Goal: Task Accomplishment & Management: Manage account settings

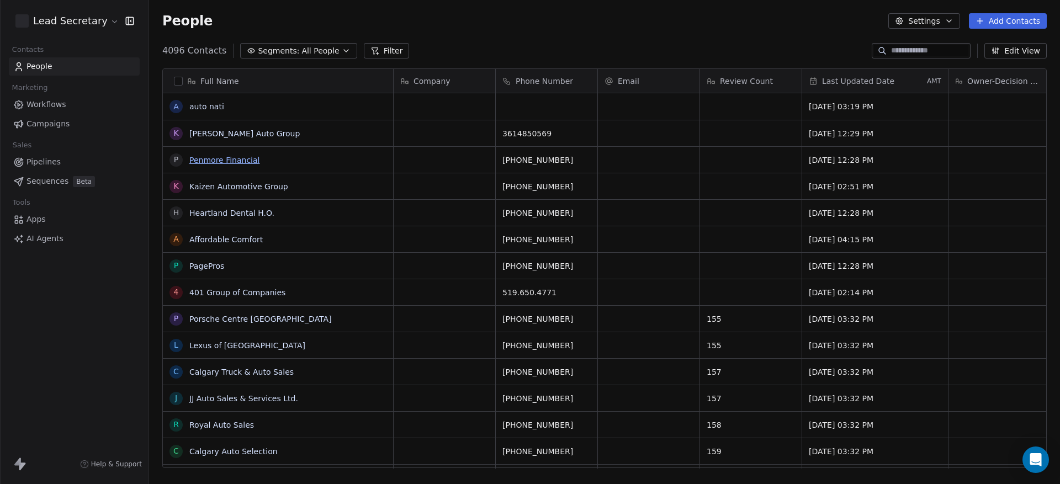
scroll to position [416, 901]
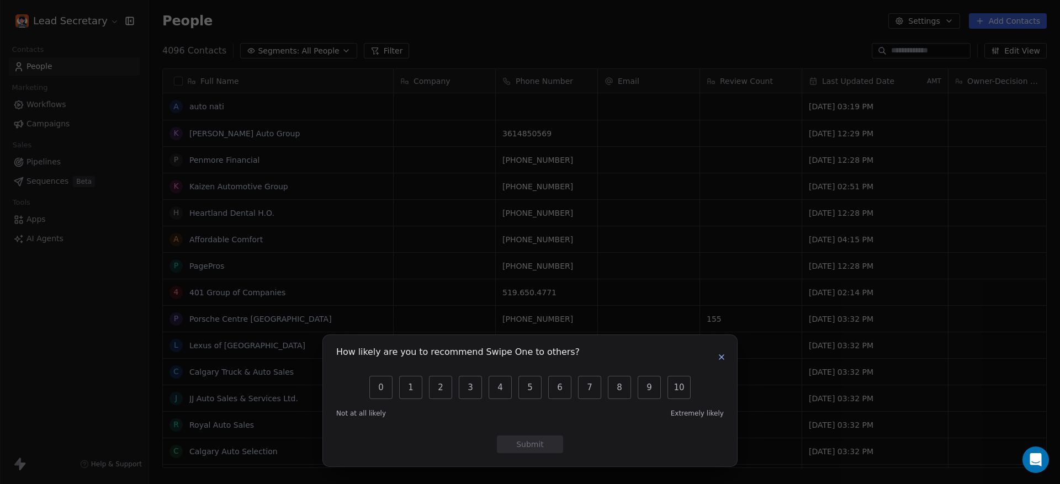
click at [724, 363] on button "button" at bounding box center [721, 357] width 13 height 13
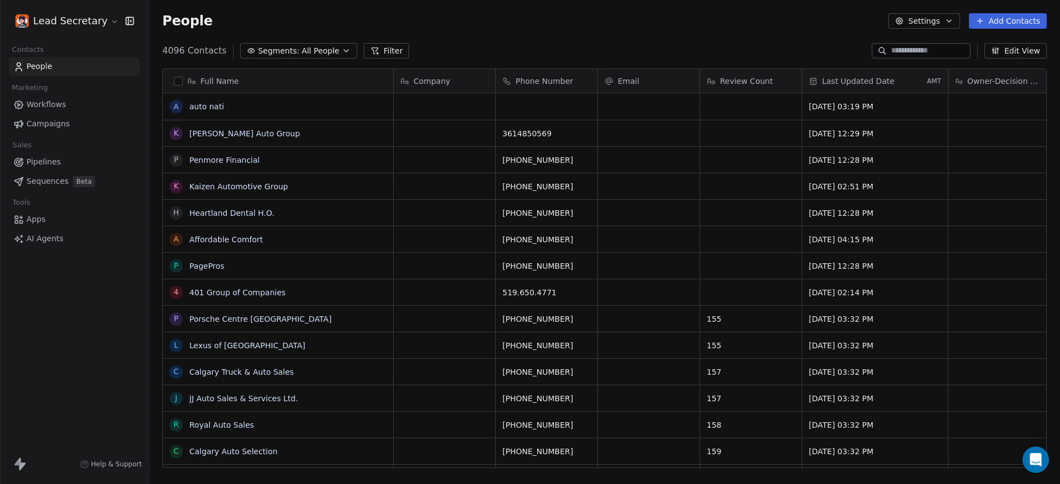
click at [29, 168] on link "Pipelines" at bounding box center [74, 162] width 131 height 18
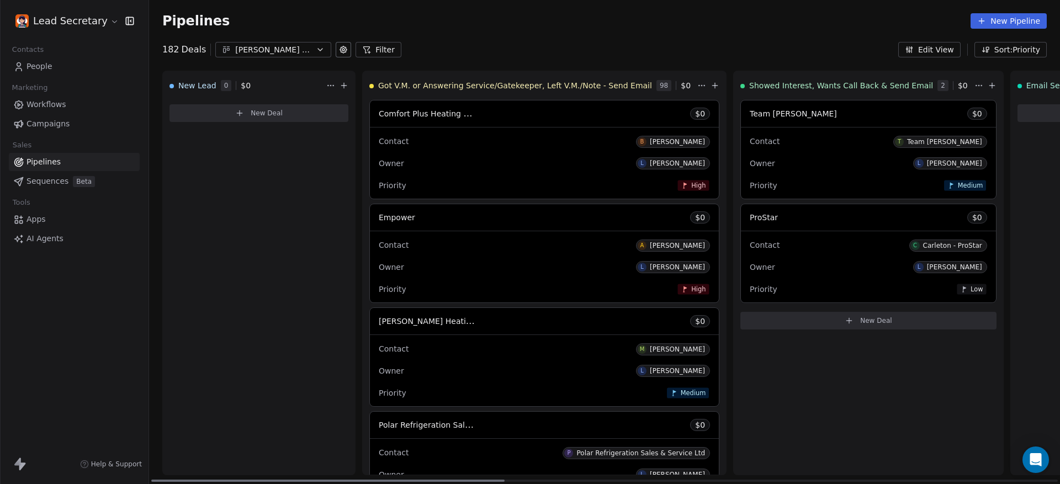
drag, startPoint x: 343, startPoint y: 477, endPoint x: 505, endPoint y: 473, distance: 161.8
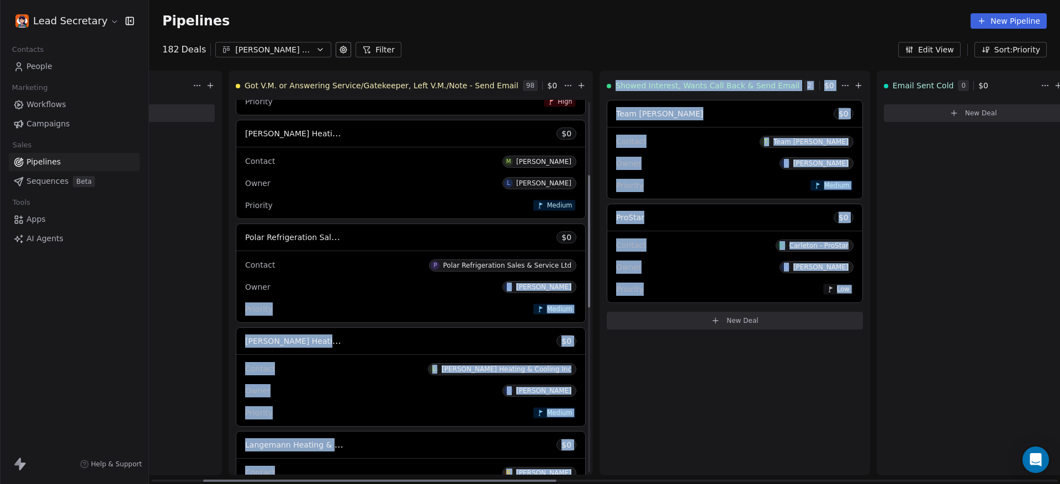
scroll to position [263, 0]
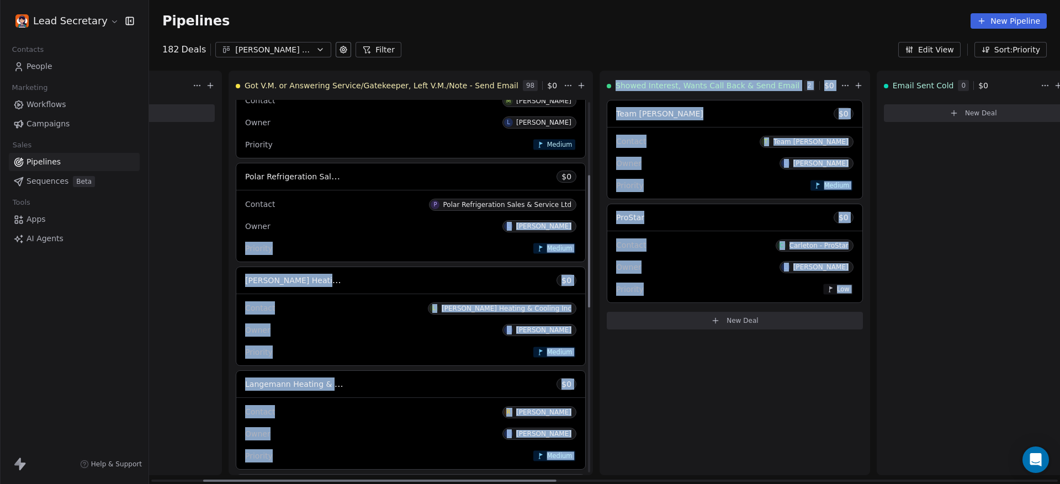
drag, startPoint x: 505, startPoint y: 473, endPoint x: 708, endPoint y: 473, distance: 203.2
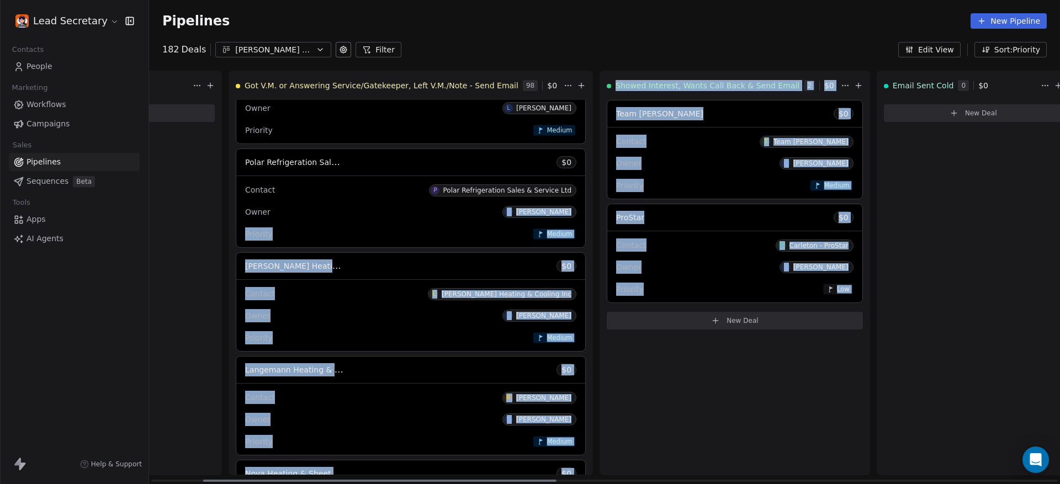
click at [738, 440] on div "Showed Interest, Wants Call Back & Send Email 2 $ 0 Team [PERSON_NAME] $ 0 Cont…" at bounding box center [735, 273] width 271 height 405
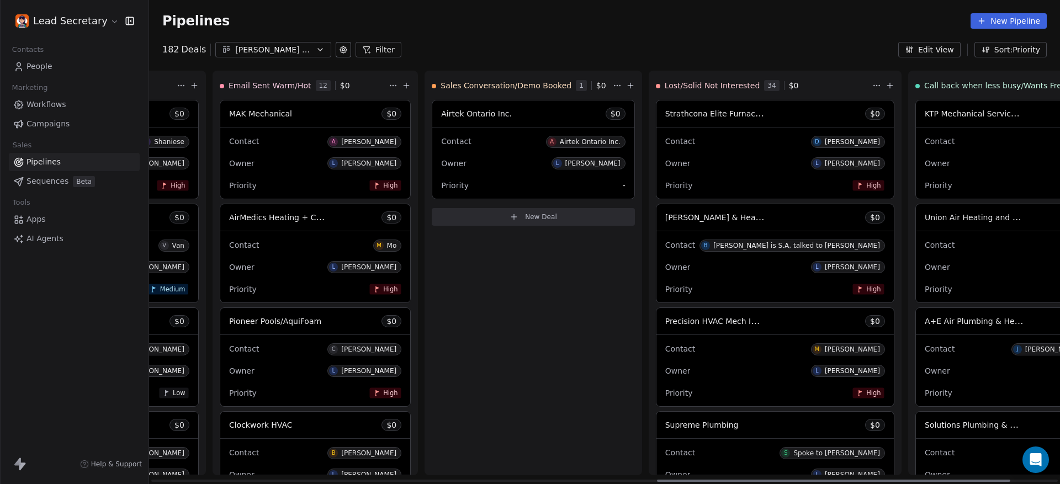
scroll to position [0, 1305]
drag, startPoint x: 962, startPoint y: 464, endPoint x: 494, endPoint y: 298, distance: 497.1
click at [658, 480] on div at bounding box center [834, 481] width 353 height 2
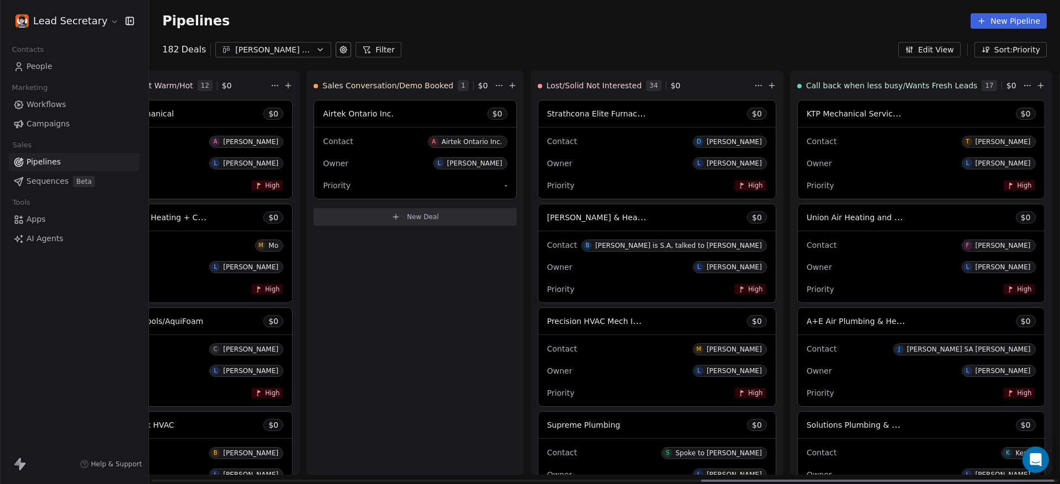
scroll to position [0, 1428]
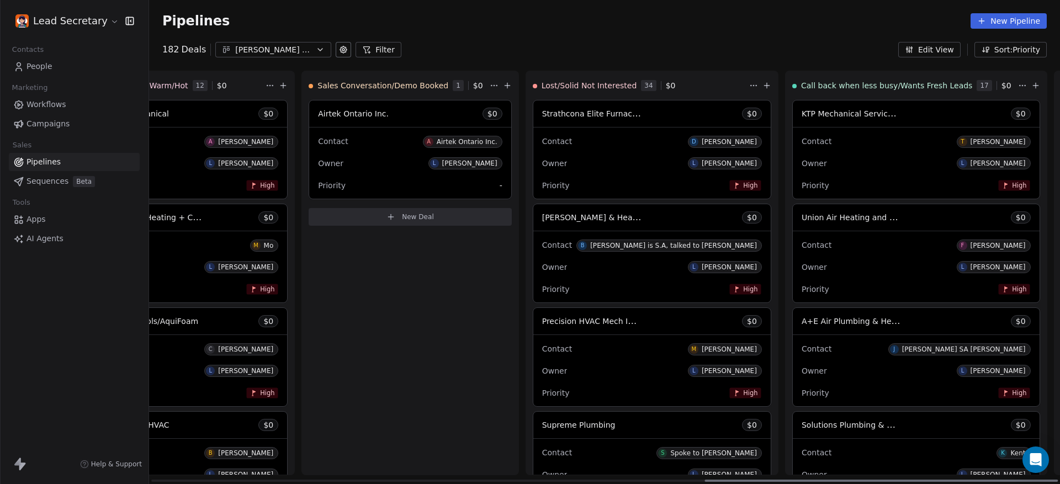
drag, startPoint x: 726, startPoint y: 482, endPoint x: 749, endPoint y: 478, distance: 23.5
click at [759, 481] on div at bounding box center [881, 481] width 353 height 2
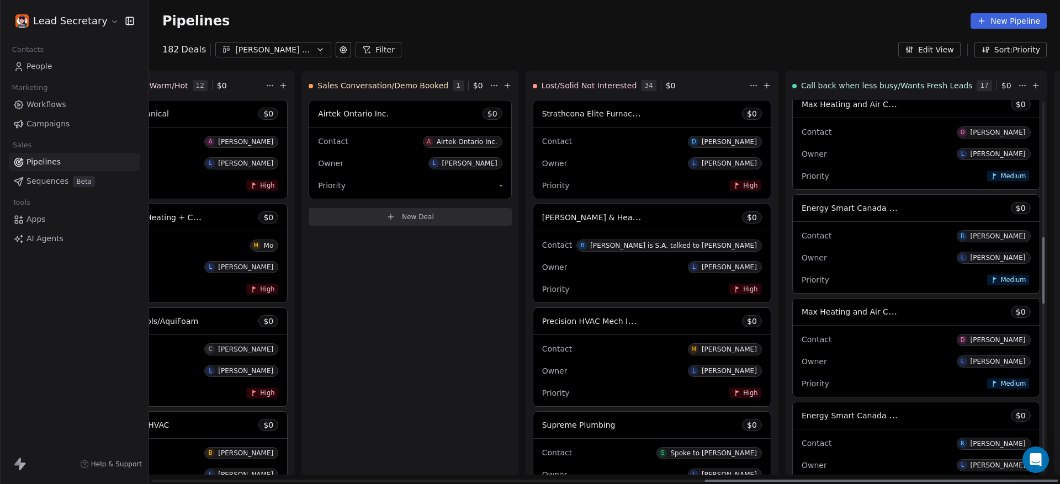
scroll to position [879, 0]
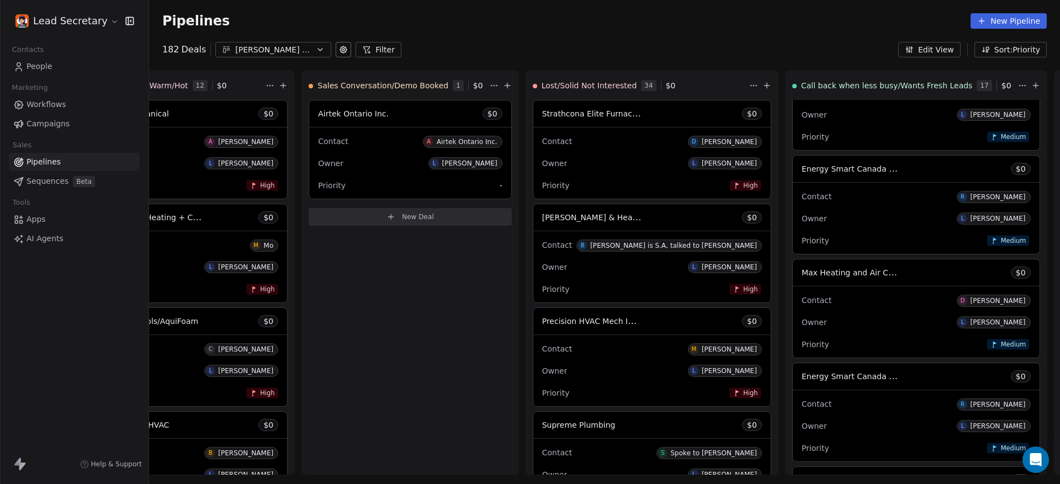
click at [252, 53] on div "[PERSON_NAME] mix of S-M-L Biz's" at bounding box center [273, 50] width 76 height 12
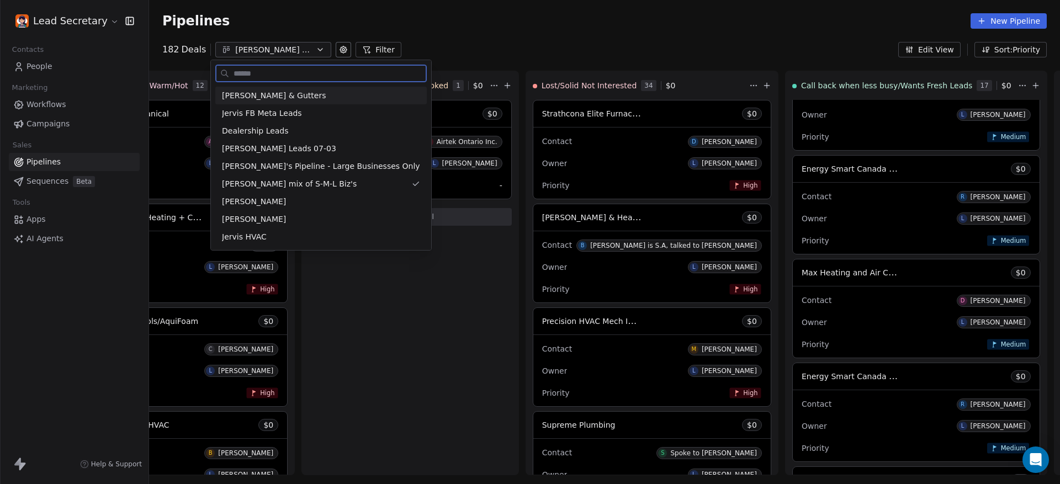
click at [329, 92] on div "[PERSON_NAME] & Gutters" at bounding box center [321, 96] width 198 height 12
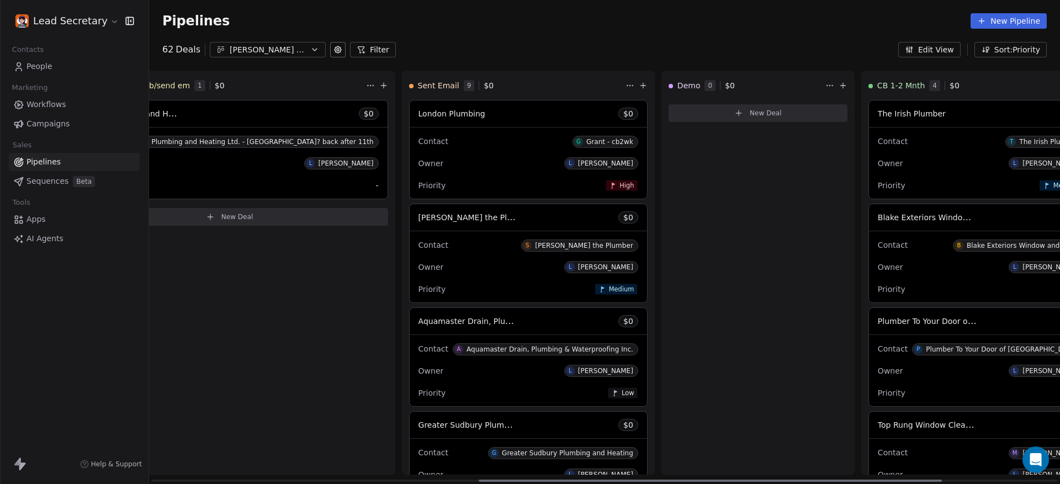
scroll to position [0, 873]
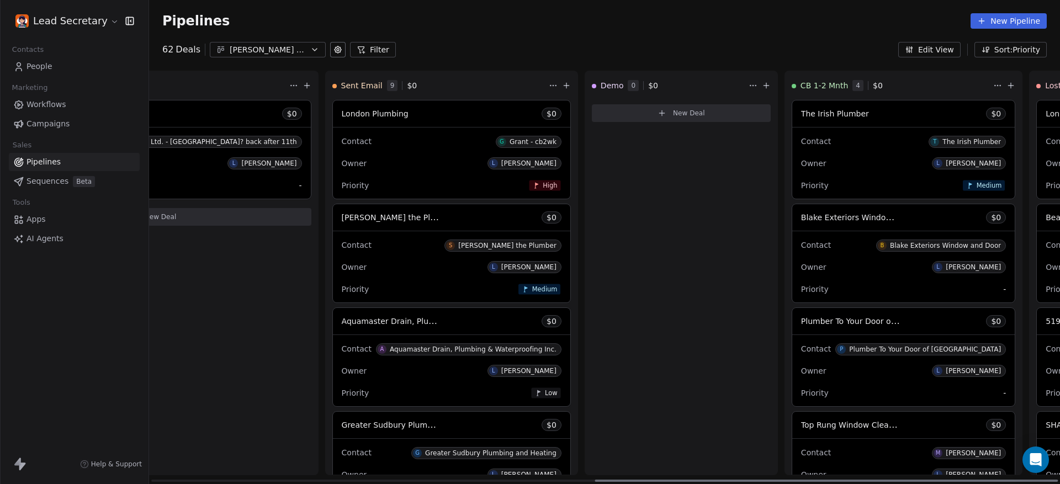
drag, startPoint x: 380, startPoint y: 481, endPoint x: 938, endPoint y: 459, distance: 557.6
click at [938, 480] on div at bounding box center [826, 481] width 463 height 2
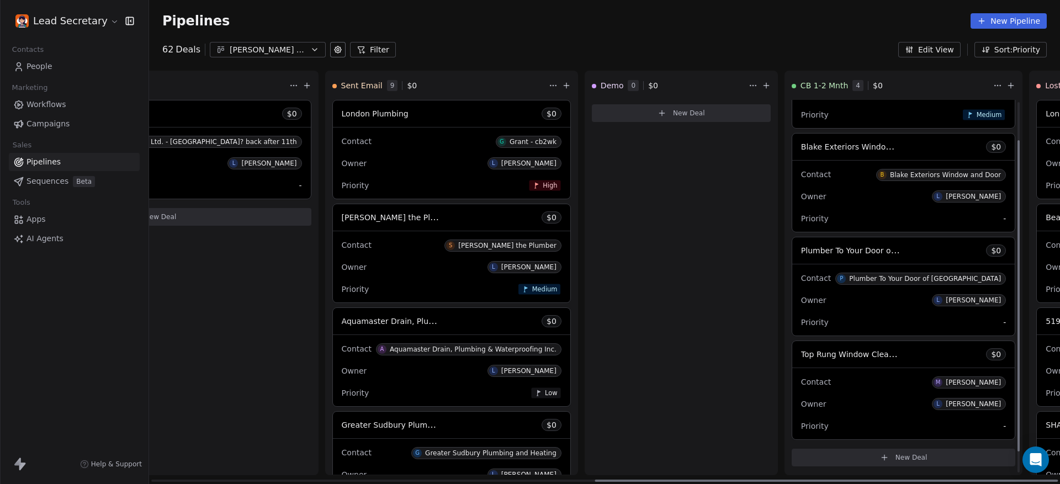
scroll to position [71, 0]
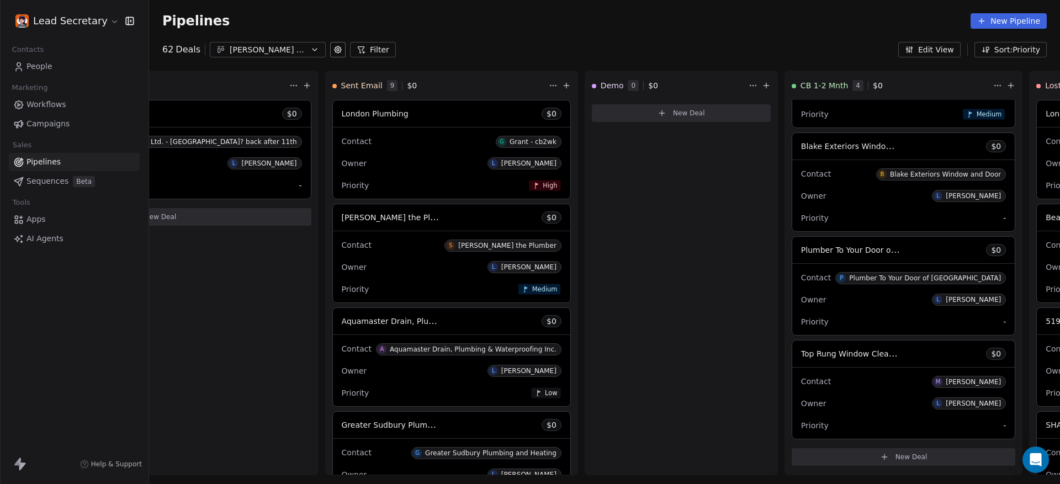
click at [295, 45] on div "[PERSON_NAME] & Gutters" at bounding box center [268, 50] width 76 height 12
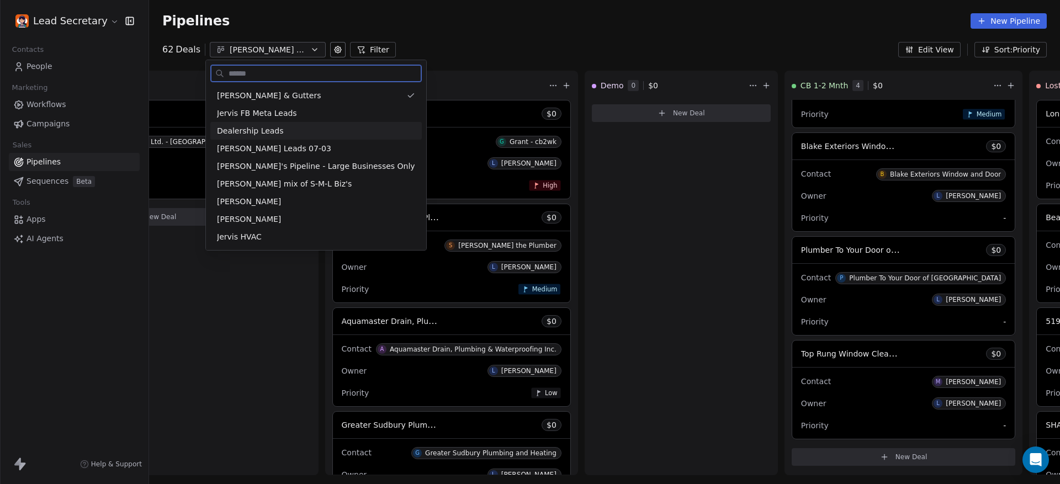
click at [313, 135] on div "Dealership Leads" at bounding box center [316, 131] width 198 height 12
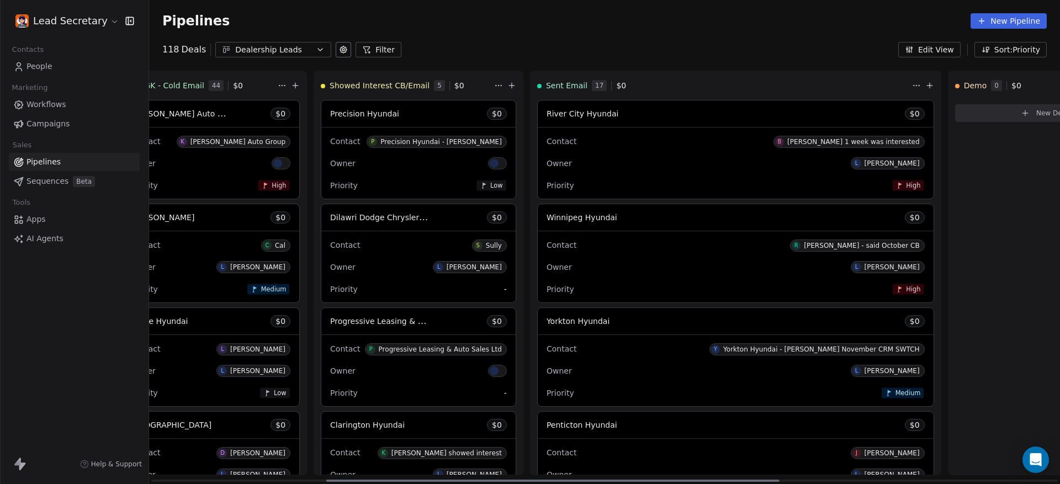
scroll to position [0, 415]
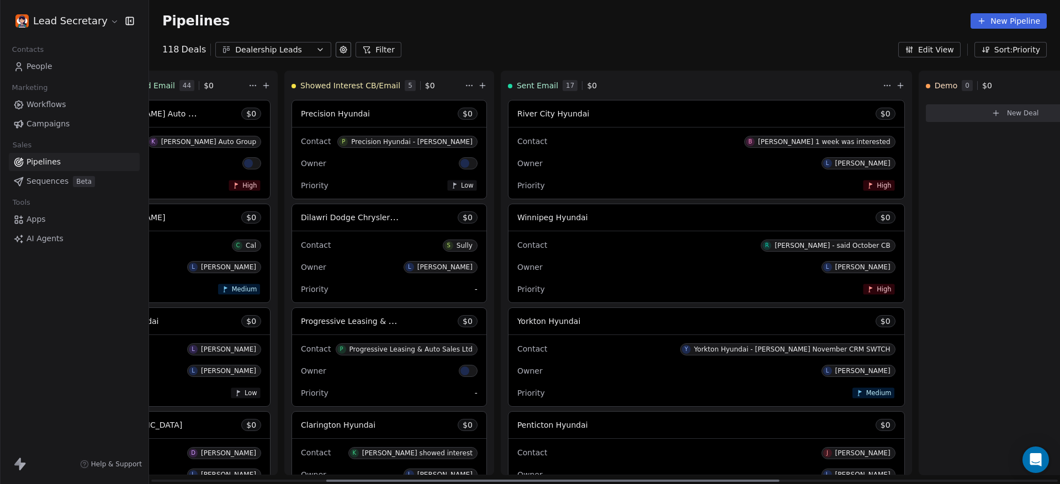
drag, startPoint x: 331, startPoint y: 481, endPoint x: 550, endPoint y: 480, distance: 219.2
click at [537, 480] on div at bounding box center [552, 481] width 453 height 2
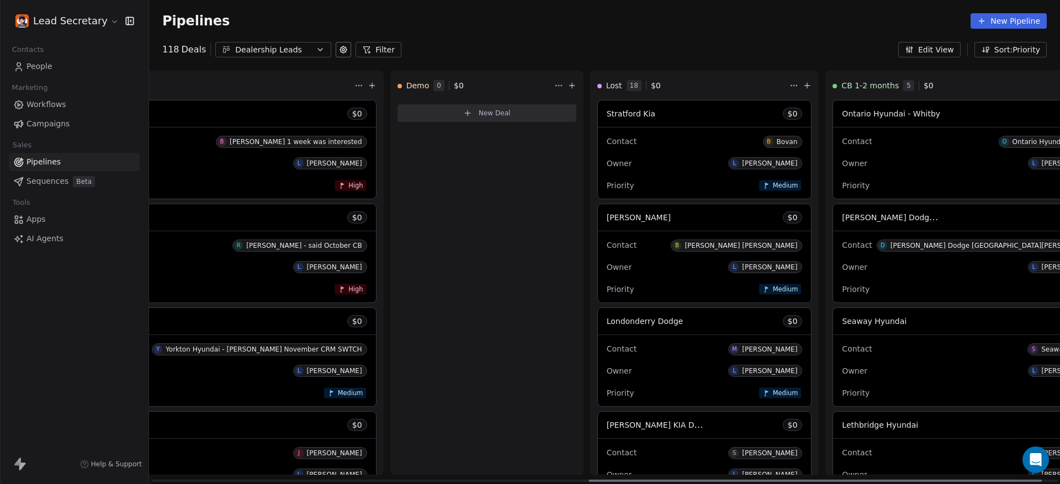
scroll to position [0, 912]
drag, startPoint x: 526, startPoint y: 481, endPoint x: 834, endPoint y: 483, distance: 307.6
click at [834, 482] on div at bounding box center [831, 481] width 453 height 2
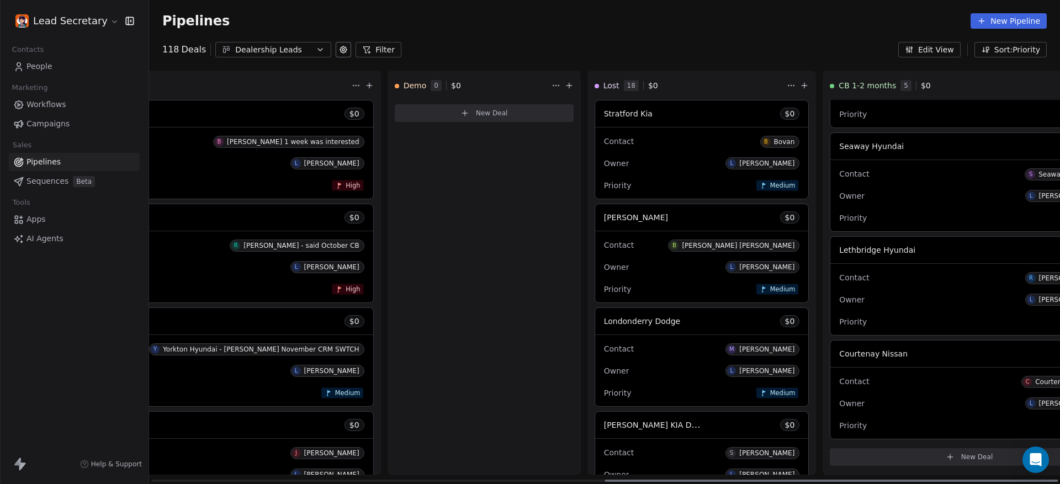
click at [831, 260] on div "Lethbridge Hyundai $ 0" at bounding box center [969, 250] width 277 height 27
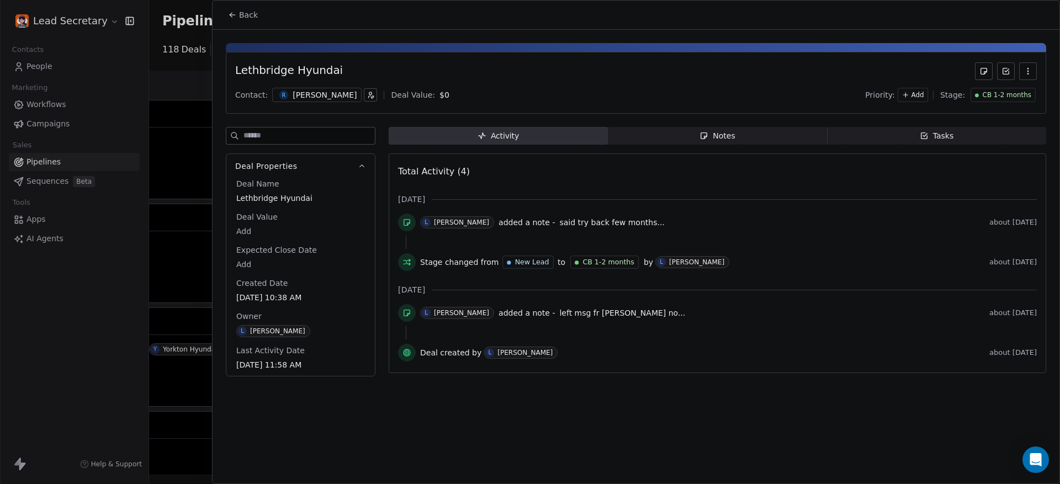
click at [710, 131] on div "Notes" at bounding box center [717, 136] width 35 height 12
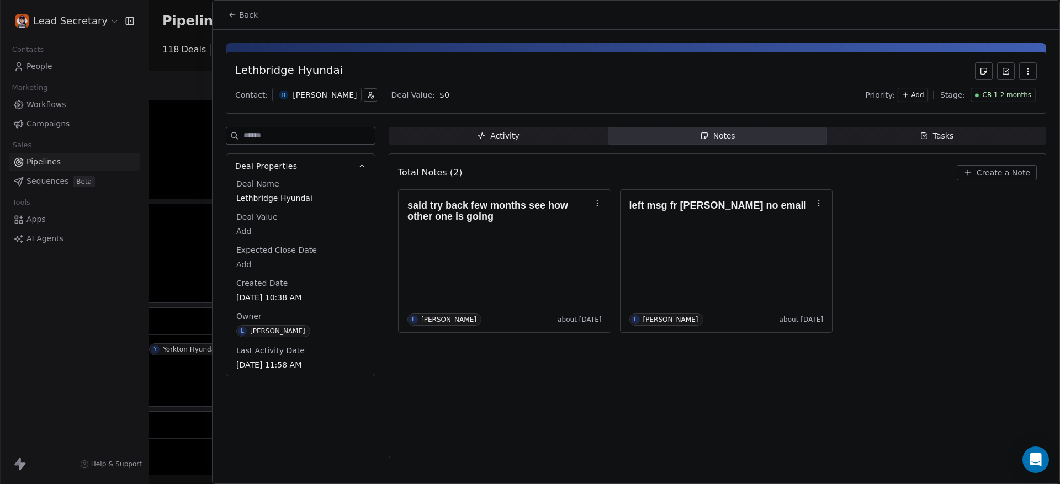
click at [242, 13] on span "Back" at bounding box center [248, 14] width 19 height 11
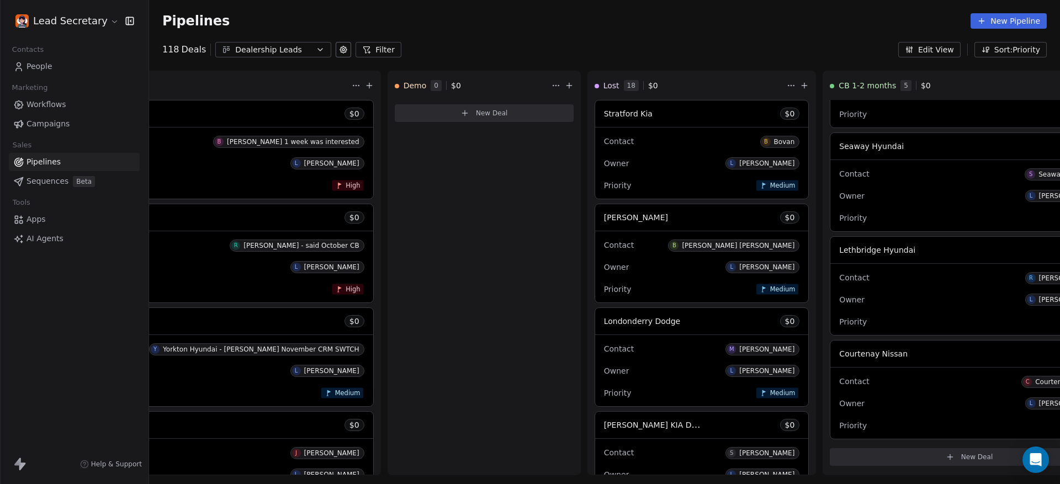
click at [304, 61] on div "Pipelines New Pipeline 118 Deals Dealership Leads Filter Edit View Sort: Priori…" at bounding box center [604, 242] width 911 height 484
click at [297, 58] on div "Pipelines New Pipeline 118 Deals Dealership Leads Filter Edit View Sort: Priori…" at bounding box center [604, 242] width 911 height 484
click at [289, 53] on div "Dealership Leads" at bounding box center [273, 50] width 76 height 12
click at [289, 53] on html "Lead Secretary Contacts People Marketing Workflows Campaigns Sales Pipelines Se…" at bounding box center [530, 242] width 1060 height 484
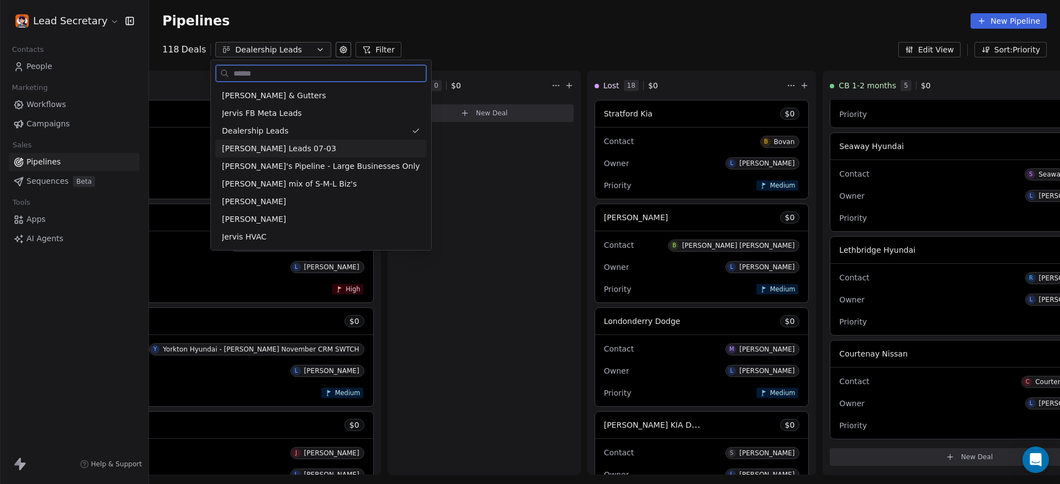
click at [307, 152] on div "[PERSON_NAME] Leads 07-03" at bounding box center [321, 149] width 198 height 12
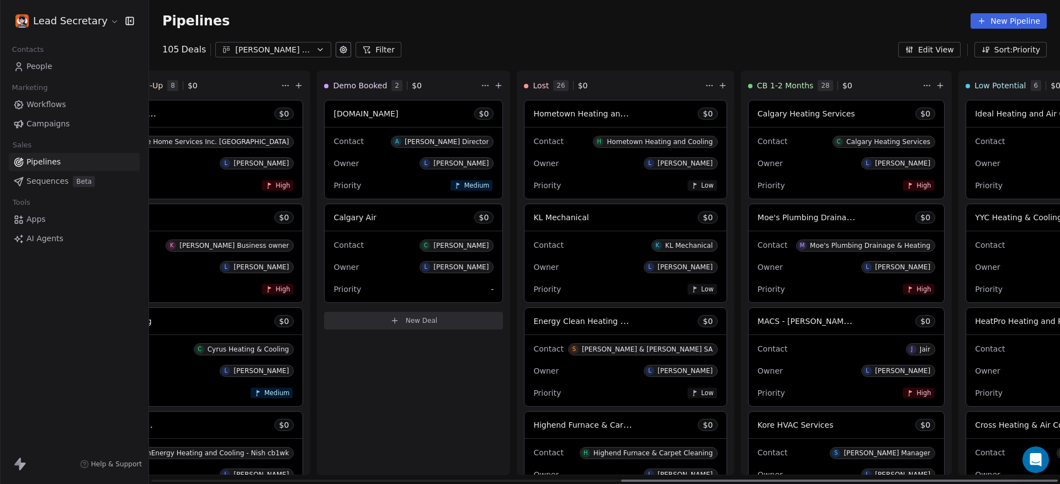
scroll to position [0, 981]
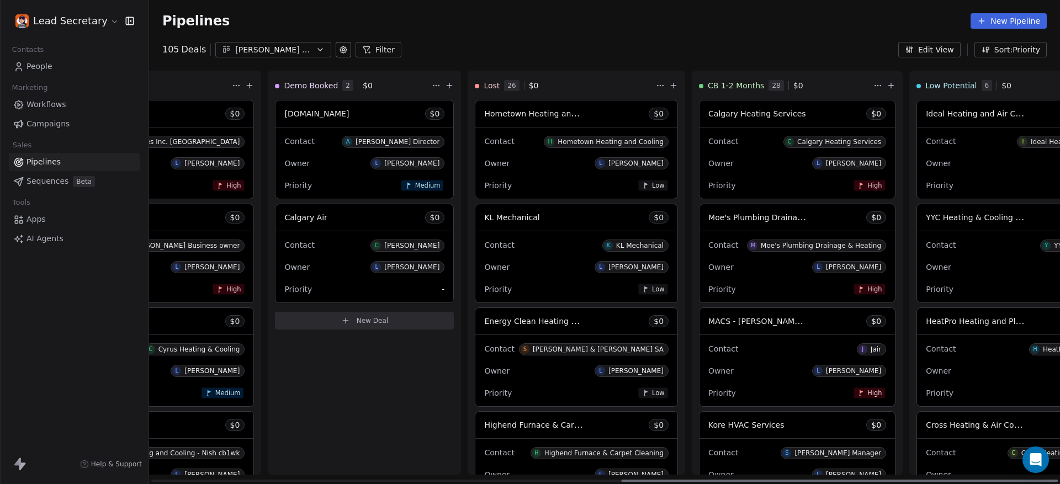
drag, startPoint x: 328, startPoint y: 480, endPoint x: 826, endPoint y: 445, distance: 499.4
click at [826, 480] on div at bounding box center [839, 481] width 437 height 2
click at [708, 136] on div "Contact C Calgary Heating Services" at bounding box center [797, 141] width 178 height 18
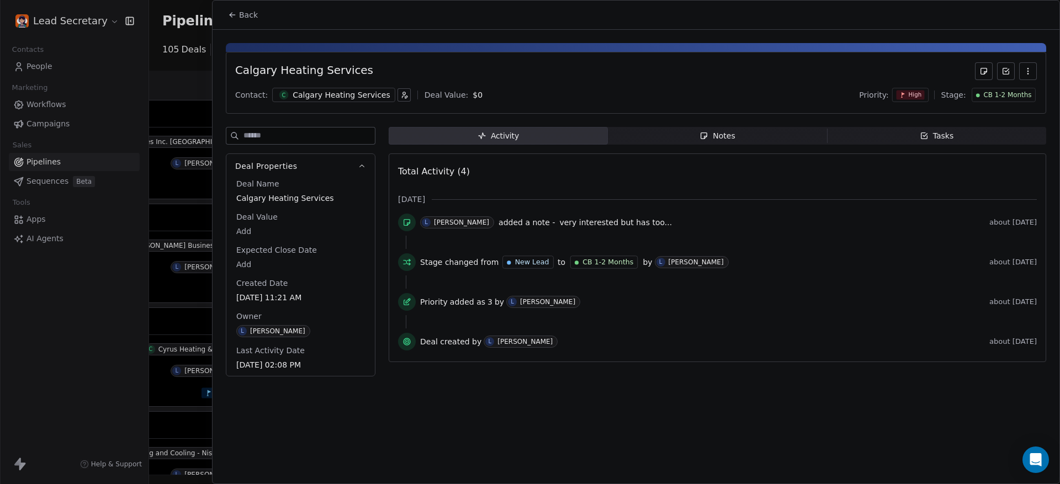
click at [699, 136] on span "Notes Notes" at bounding box center [717, 136] width 219 height 18
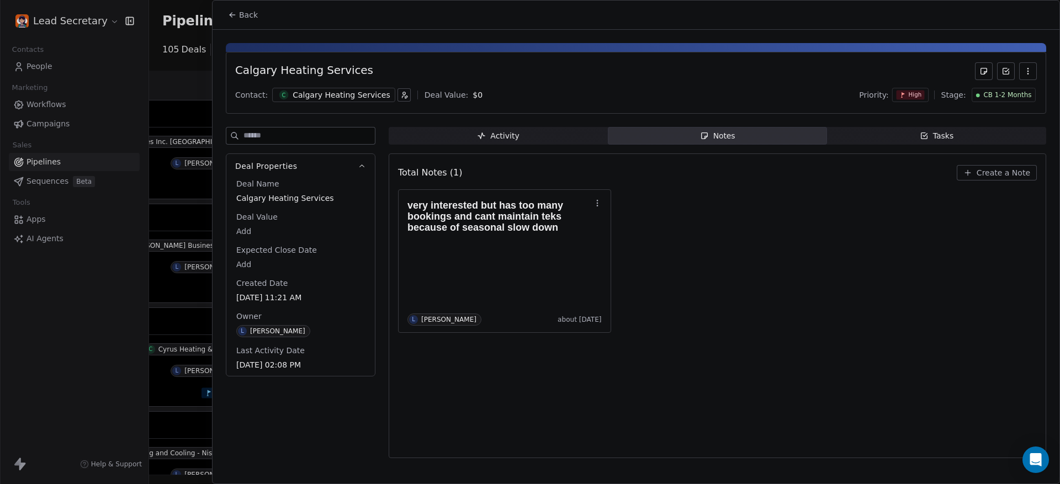
click at [258, 2] on div "Back" at bounding box center [636, 15] width 847 height 29
click at [250, 14] on span "Back" at bounding box center [248, 14] width 19 height 11
